Goal: Entertainment & Leisure: Consume media (video, audio)

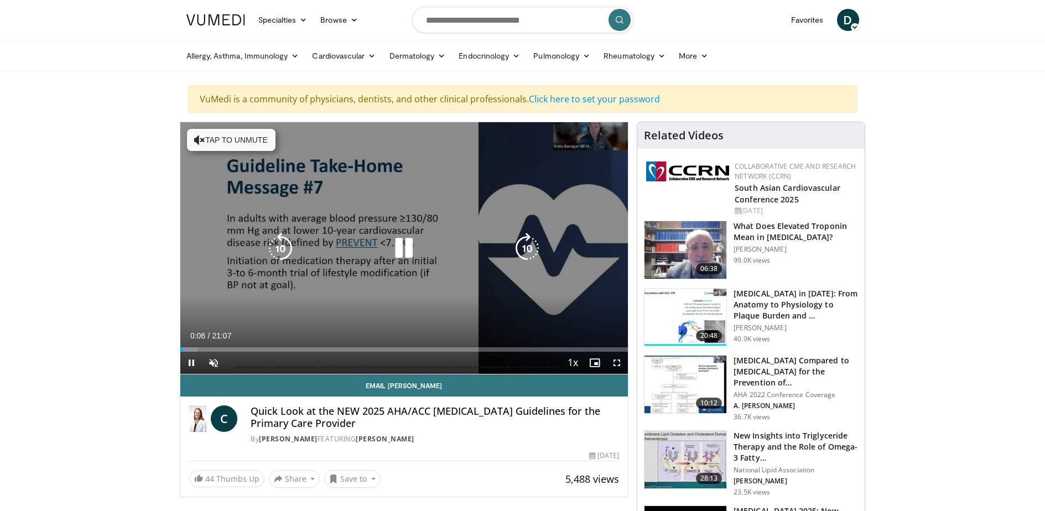
click at [400, 319] on div "10 seconds Tap to unmute" at bounding box center [404, 248] width 448 height 252
click at [408, 249] on icon "Video Player" at bounding box center [403, 248] width 31 height 31
click at [200, 135] on icon "Video Player" at bounding box center [199, 139] width 11 height 11
click at [392, 320] on div "10 seconds Tap to unmute" at bounding box center [404, 248] width 448 height 252
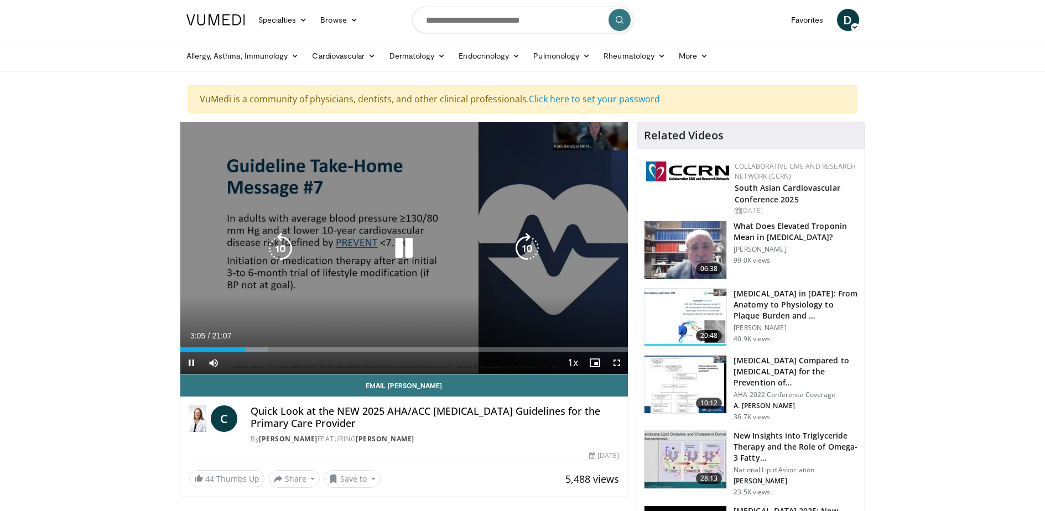
click at [401, 231] on div "10 seconds Tap to unmute" at bounding box center [404, 248] width 448 height 252
